Goal: Navigation & Orientation: Understand site structure

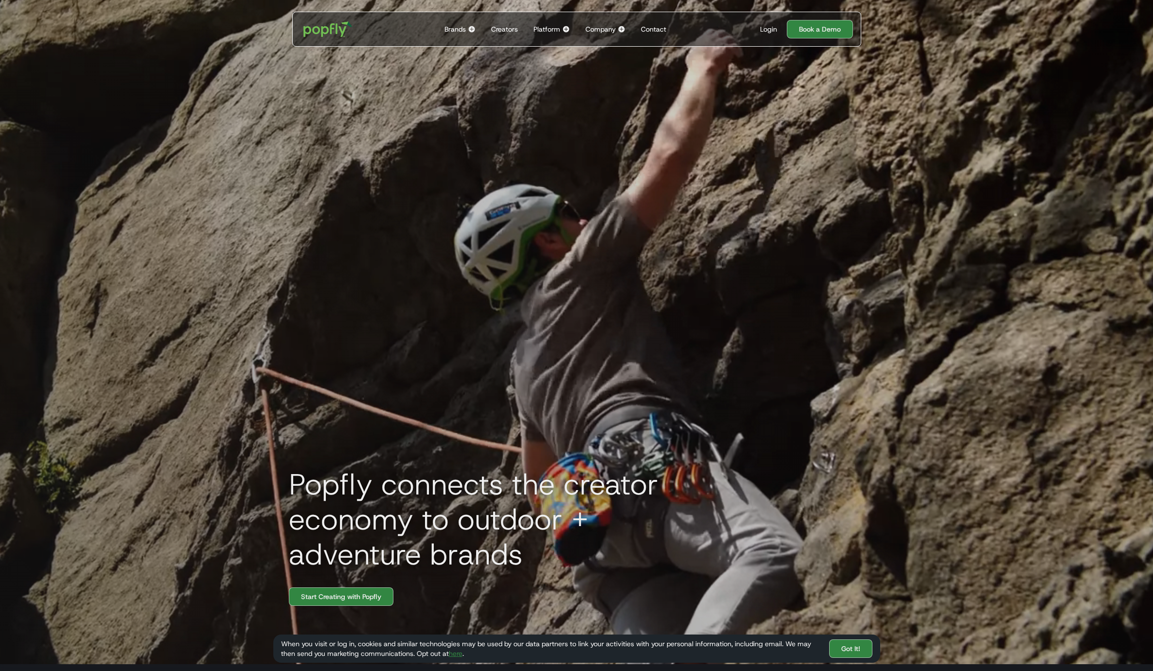
click at [463, 30] on div "Brands" at bounding box center [454, 29] width 21 height 10
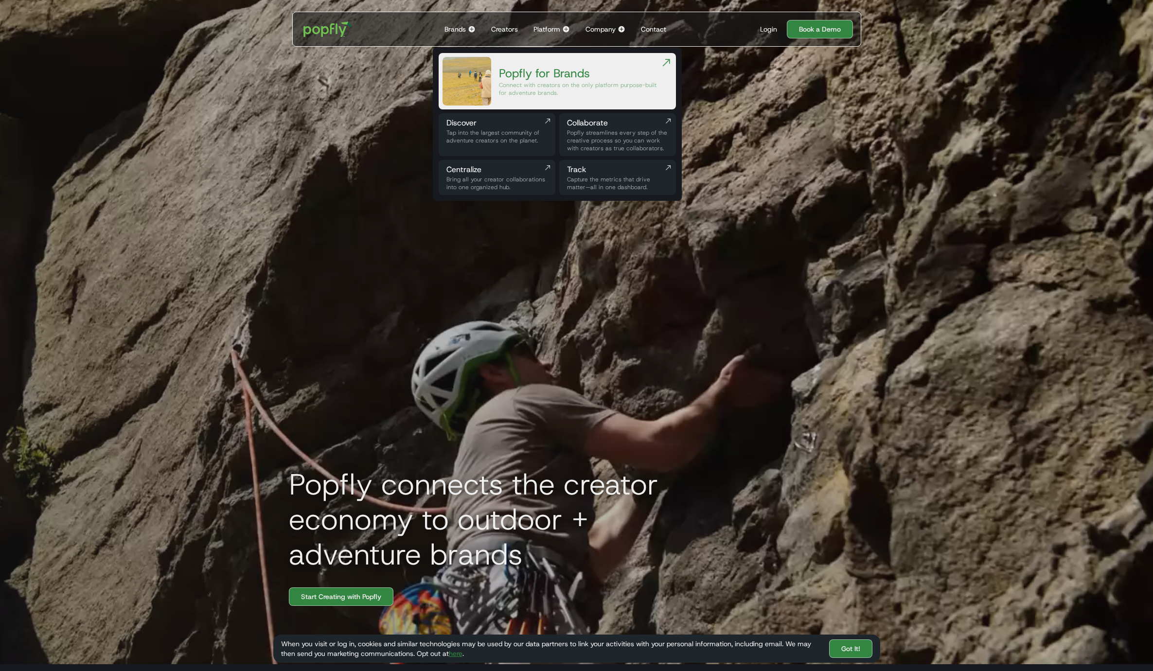
click at [515, 29] on div "Creators" at bounding box center [504, 29] width 27 height 10
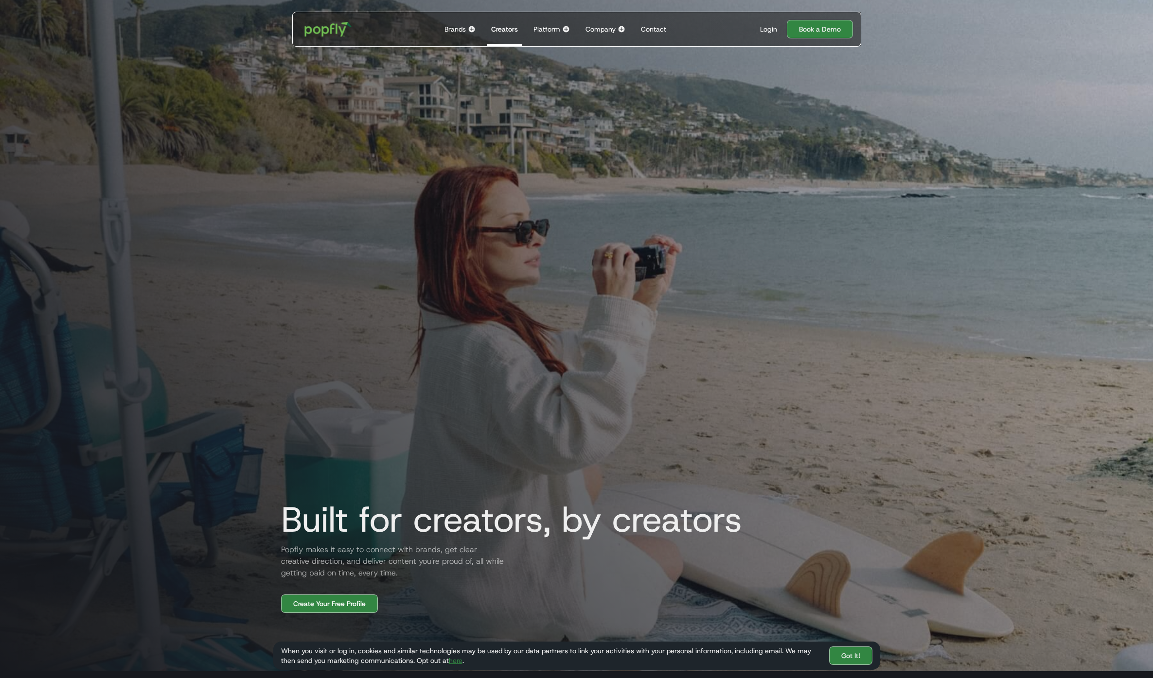
click at [339, 31] on img "home" at bounding box center [328, 29] width 60 height 28
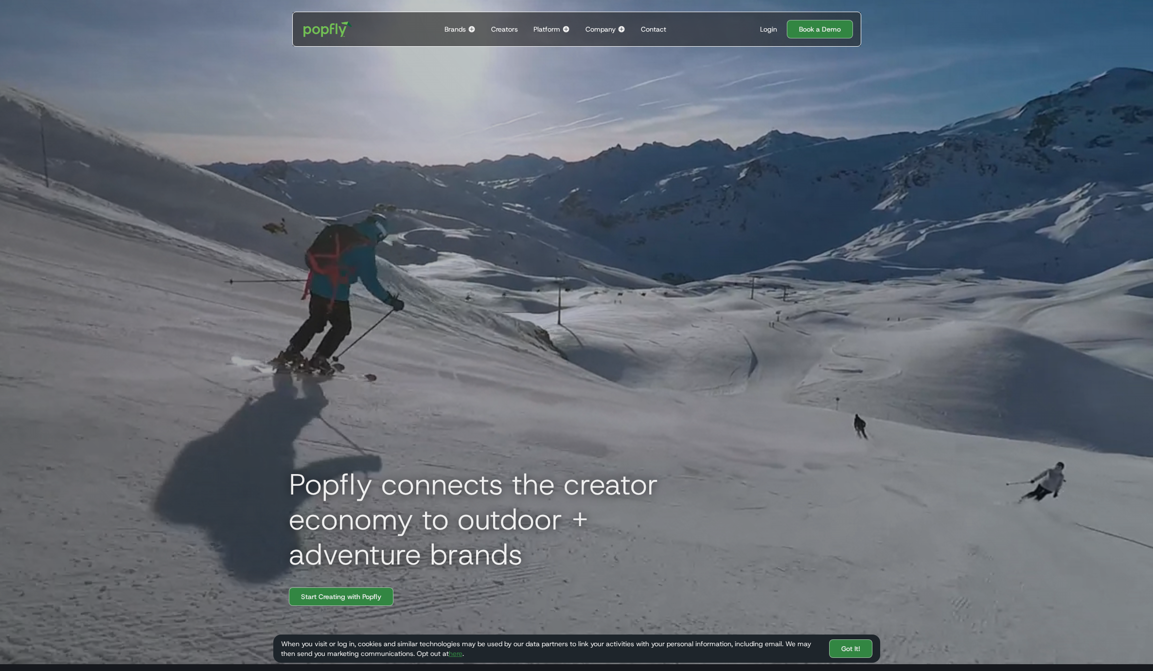
scroll to position [291, 0]
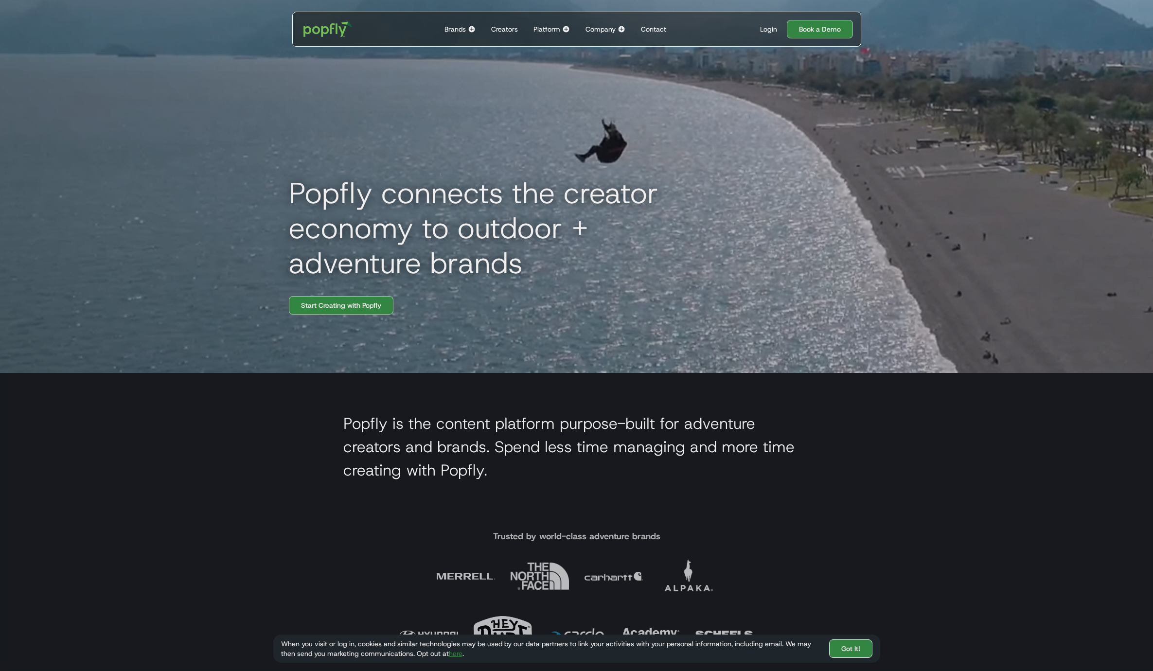
click at [852, 643] on link "Got It!" at bounding box center [850, 648] width 43 height 18
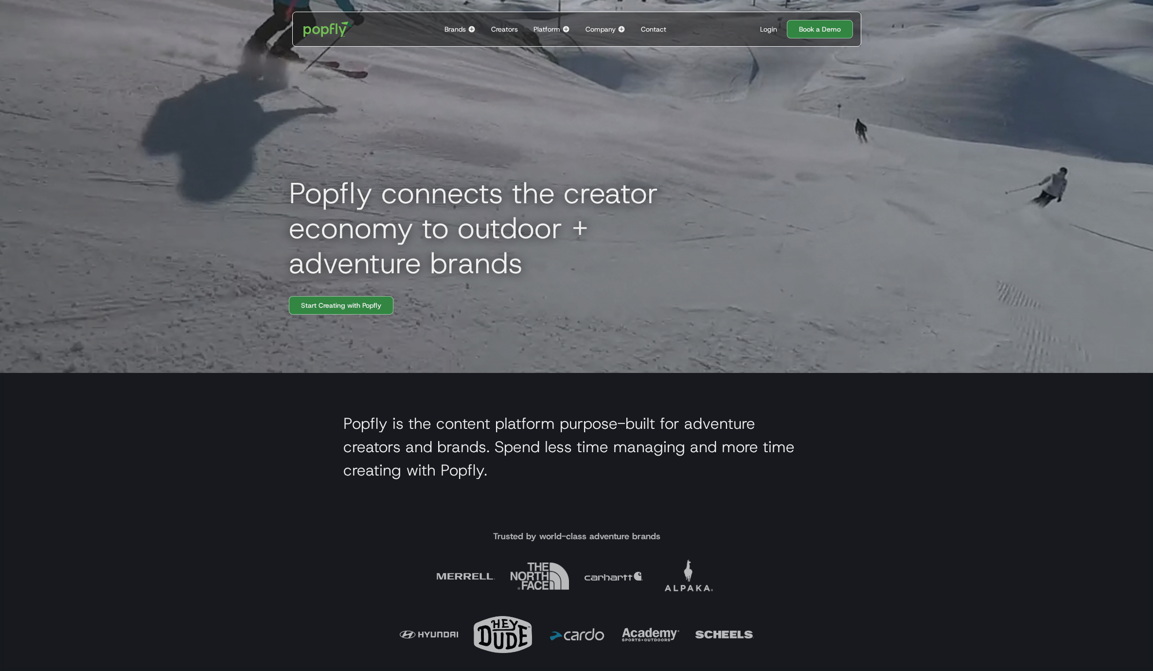
click at [229, 504] on section "Popfly is the content platform purpose-built for adventure creators and brands.…" at bounding box center [576, 449] width 1153 height 153
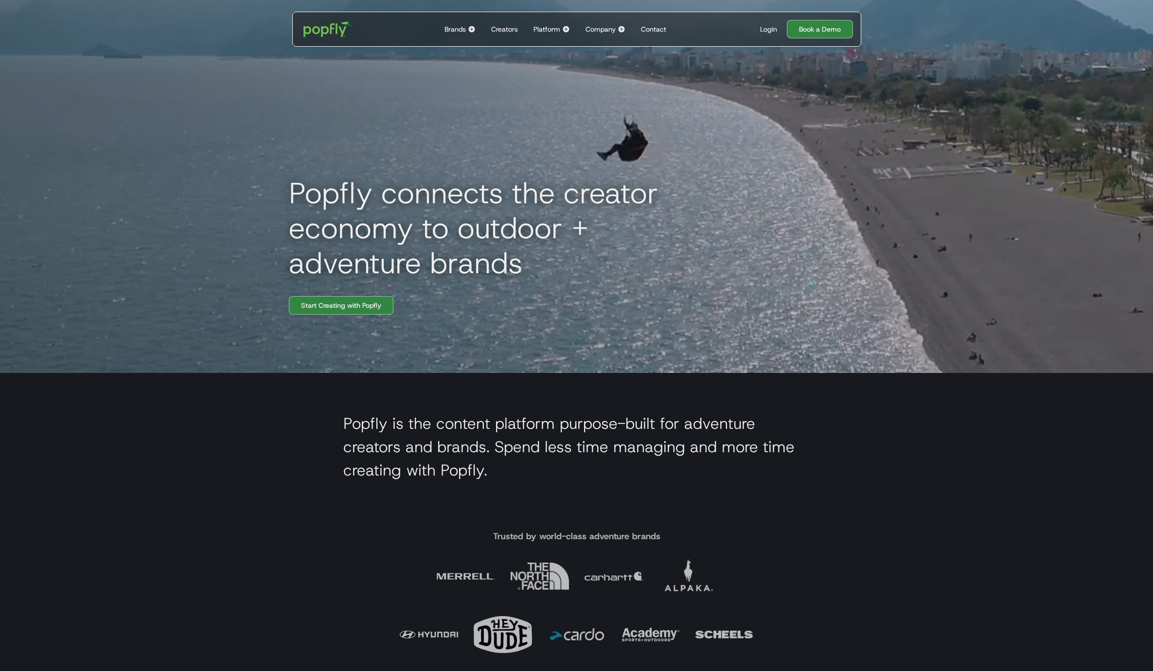
scroll to position [351, 0]
